Goal: Task Accomplishment & Management: Use online tool/utility

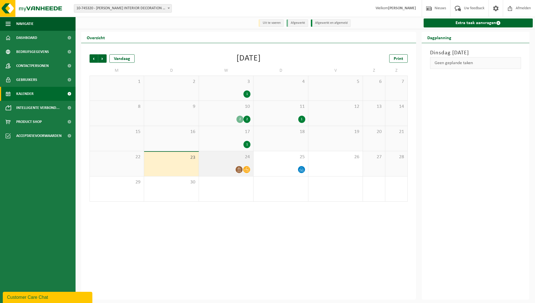
click at [231, 171] on div at bounding box center [226, 170] width 49 height 8
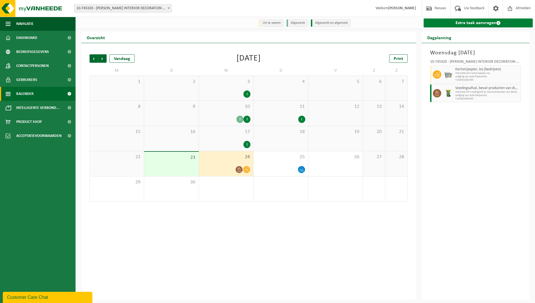
click at [473, 23] on link "Extra taak aanvragen" at bounding box center [477, 22] width 109 height 9
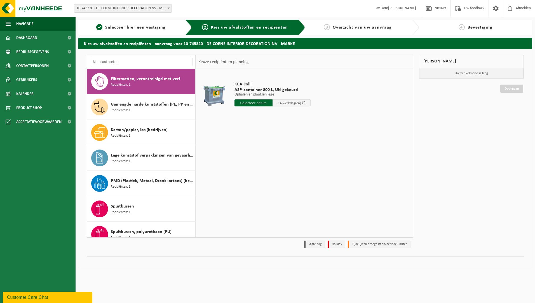
click at [218, 11] on div "Vestiging: 10-745320 - DE COENE INTERIOR DECORATION NV - MARKE 10-745320 - DE C…" at bounding box center [267, 8] width 535 height 17
click at [223, 4] on div "Vestiging: 10-745320 - DE COENE INTERIOR DECORATION NV - MARKE 10-745320 - DE C…" at bounding box center [267, 8] width 535 height 17
click at [196, 9] on div "Vestiging: 10-745320 - DE COENE INTERIOR DECORATION NV - MARKE 10-745320 - DE C…" at bounding box center [267, 8] width 535 height 17
click at [204, 9] on div "Vestiging: 10-745320 - DE COENE INTERIOR DECORATION NV - MARKE 10-745320 - DE C…" at bounding box center [267, 8] width 535 height 17
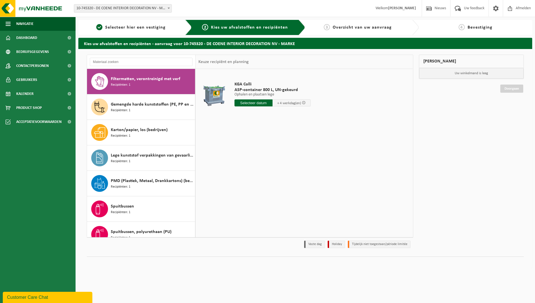
click at [188, 13] on div "Vestiging: 10-745320 - DE COENE INTERIOR DECORATION NV - MARKE 10-745320 - DE C…" at bounding box center [267, 8] width 535 height 17
click at [23, 11] on img at bounding box center [33, 8] width 67 height 17
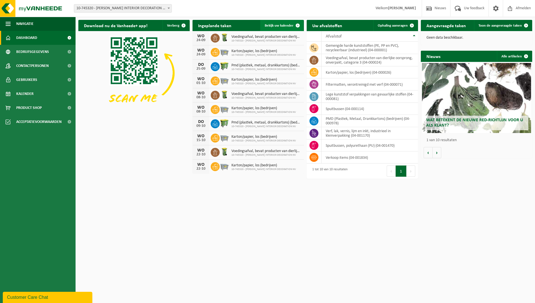
click at [283, 24] on span "Bekijk uw kalender" at bounding box center [279, 26] width 29 height 4
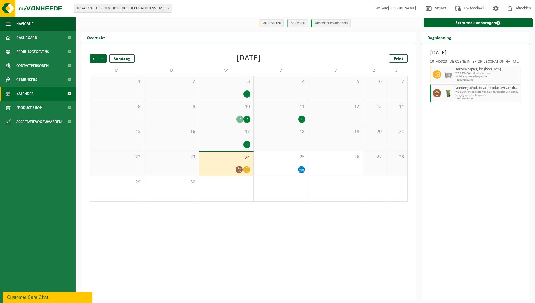
click at [195, 8] on div "Vestiging: 10-745320 - DE COENE INTERIOR DECORATION NV - MARKE 10-745320 - DE C…" at bounding box center [267, 8] width 535 height 17
